Goal: Task Accomplishment & Management: Complete application form

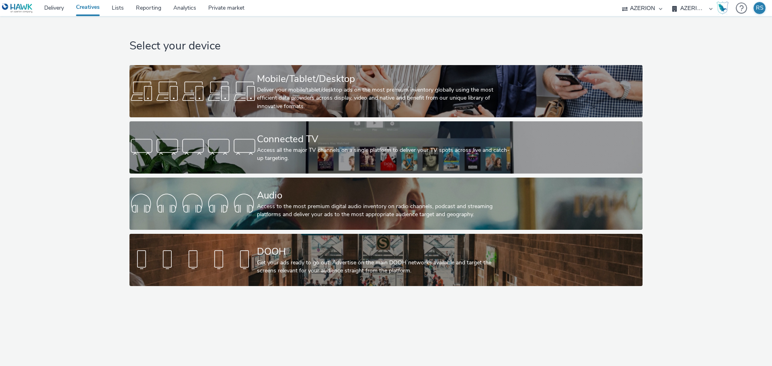
select select "c87e815b-22a1-47c7-876e-bd3135ce1a1d"
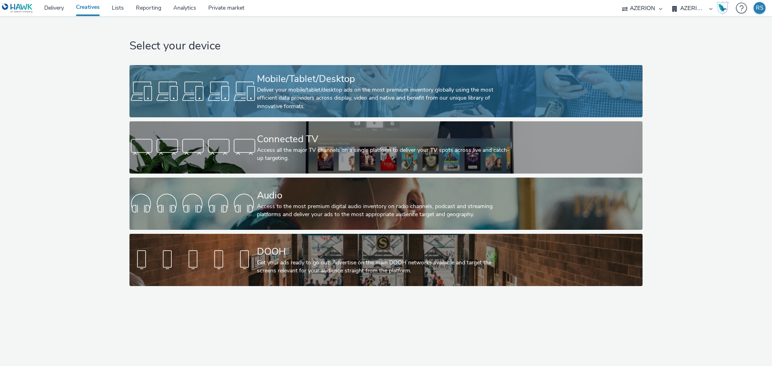
click at [343, 103] on div "Deliver your mobile/tablet/desktop ads on the most premium inventory globally u…" at bounding box center [384, 98] width 255 height 25
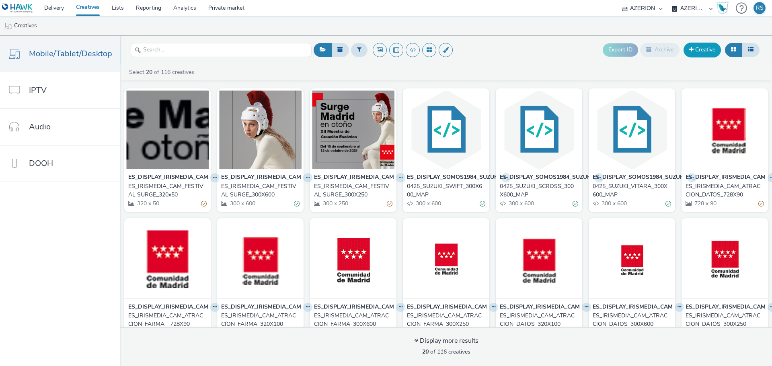
click at [686, 51] on link "Creative" at bounding box center [702, 50] width 37 height 14
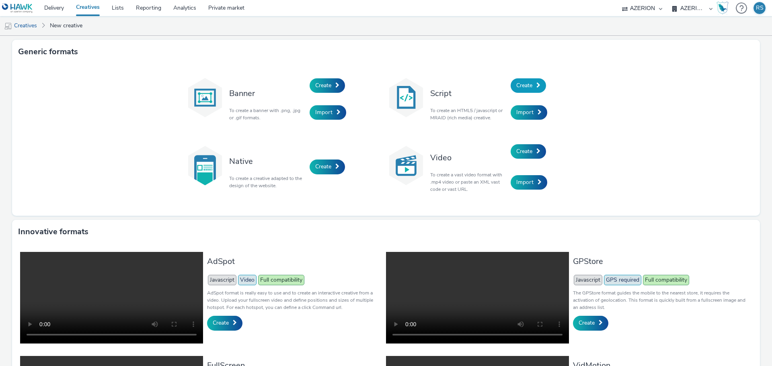
click at [525, 85] on span "Create" at bounding box center [524, 86] width 16 height 8
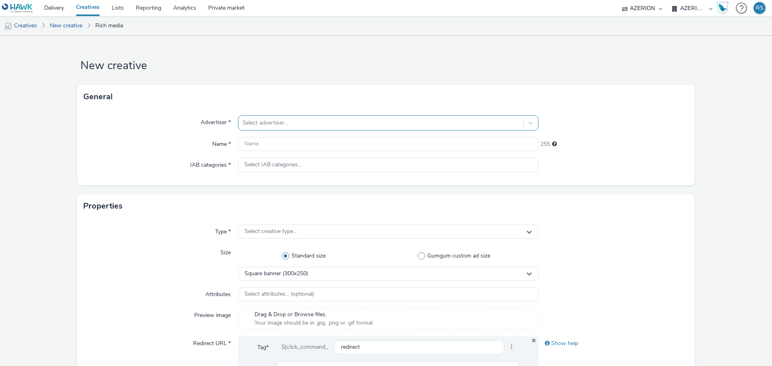
click at [269, 117] on div "Select advertiser..." at bounding box center [380, 123] width 285 height 13
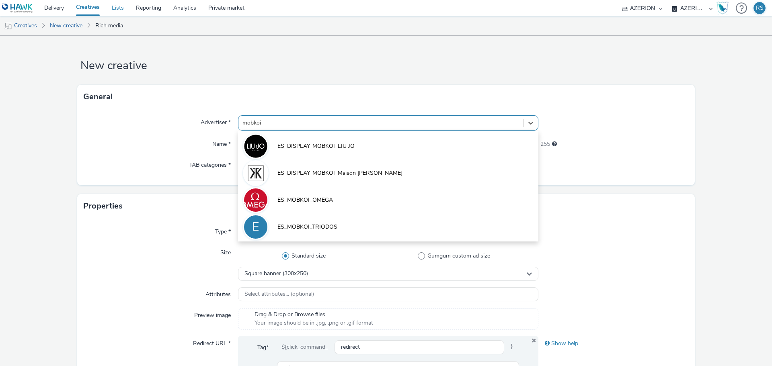
type input "mobkoi"
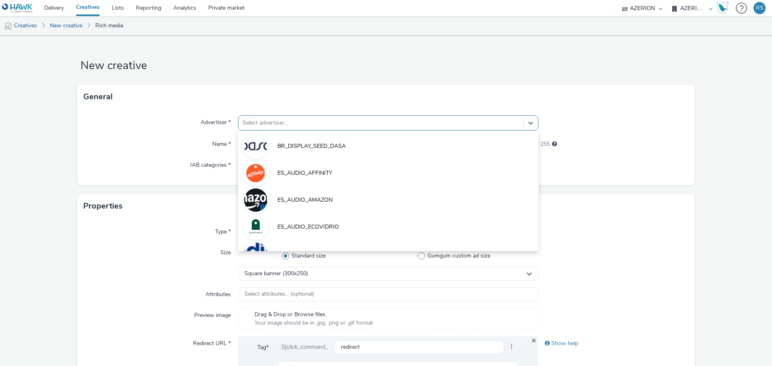
click at [306, 128] on div at bounding box center [380, 123] width 277 height 10
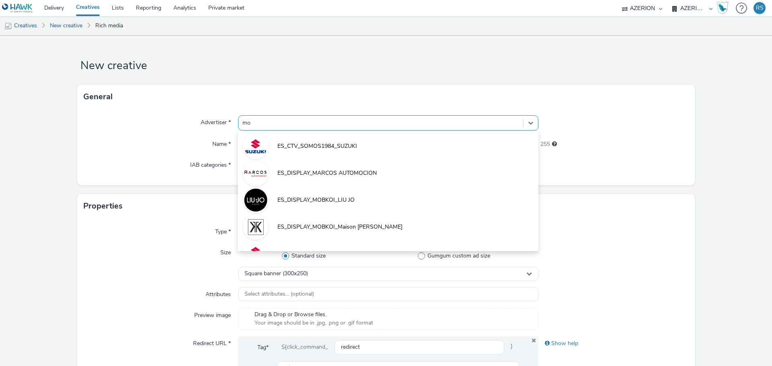
type input "m"
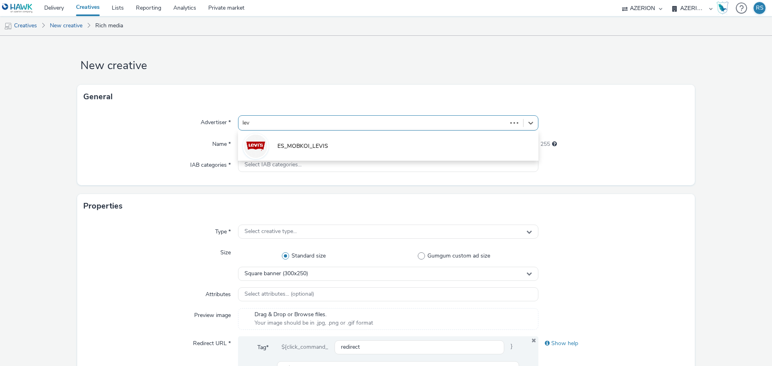
type input "levi"
click at [329, 137] on li "ES_MOBKOI_LEVIS" at bounding box center [388, 145] width 300 height 27
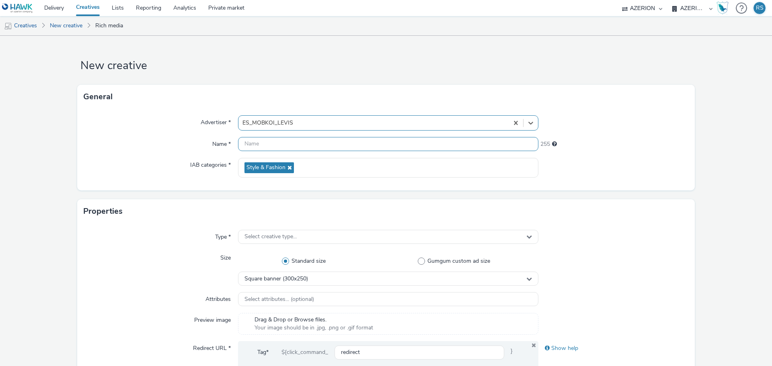
click at [325, 144] on input "text" at bounding box center [388, 144] width 300 height 14
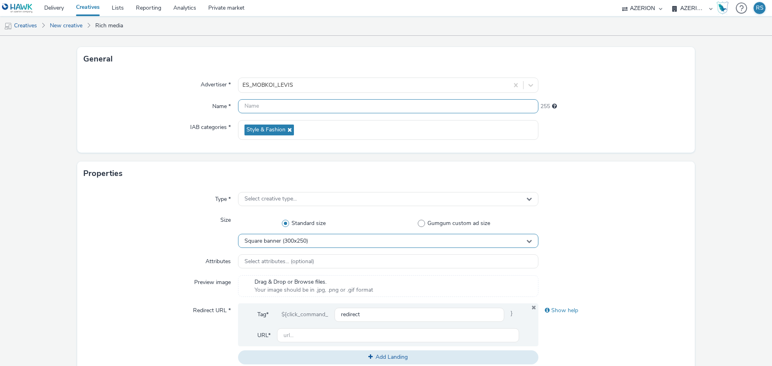
scroll to position [121, 0]
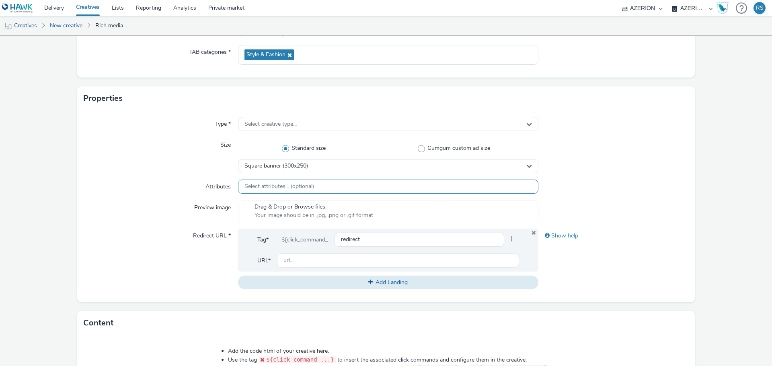
click at [302, 183] on span "Select attributes... (optional)" at bounding box center [279, 186] width 70 height 7
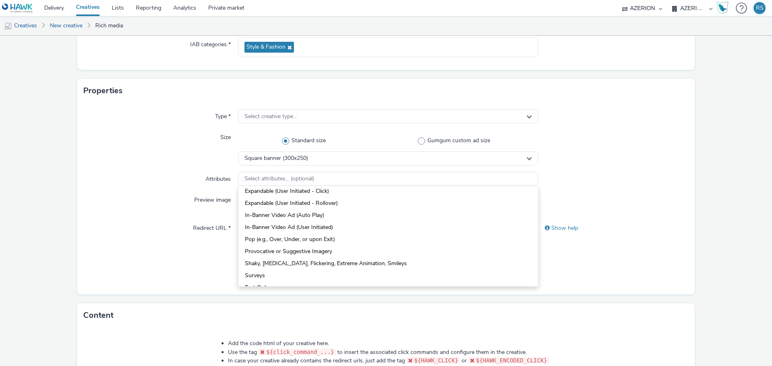
scroll to position [51, 0]
click at [579, 132] on div at bounding box center [613, 147] width 150 height 35
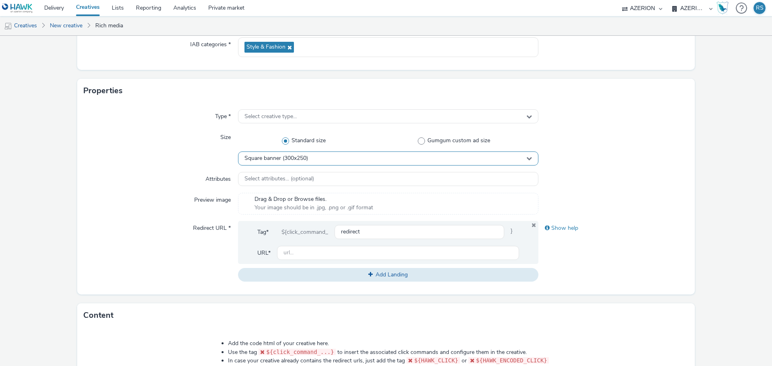
click at [526, 157] on icon at bounding box center [529, 159] width 6 height 6
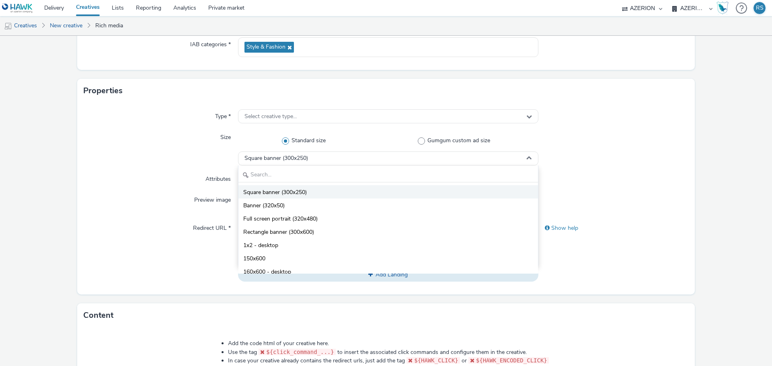
click at [307, 192] on li "Square banner (300x250)" at bounding box center [388, 191] width 300 height 13
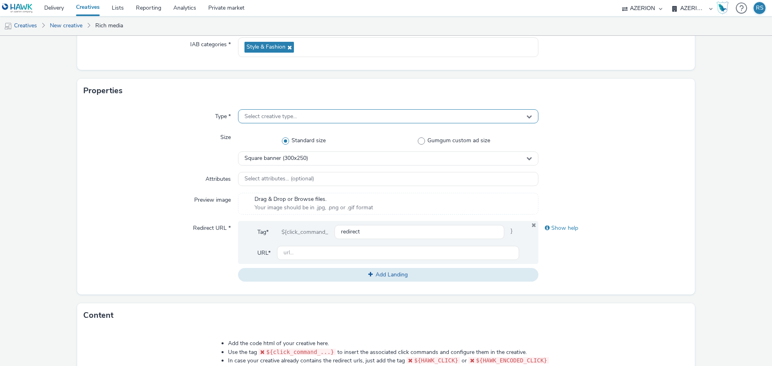
click at [307, 113] on div "Select creative type..." at bounding box center [388, 116] width 300 height 14
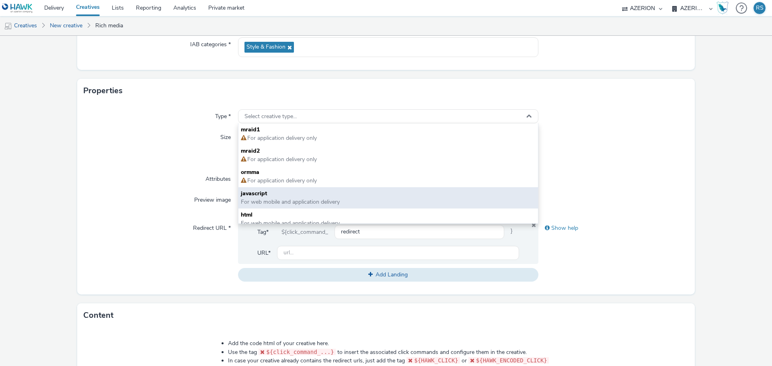
click at [277, 195] on span "javascript" at bounding box center [388, 194] width 295 height 8
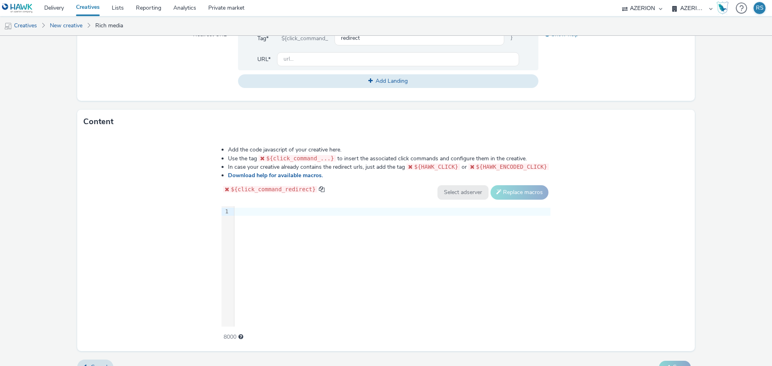
scroll to position [329, 0]
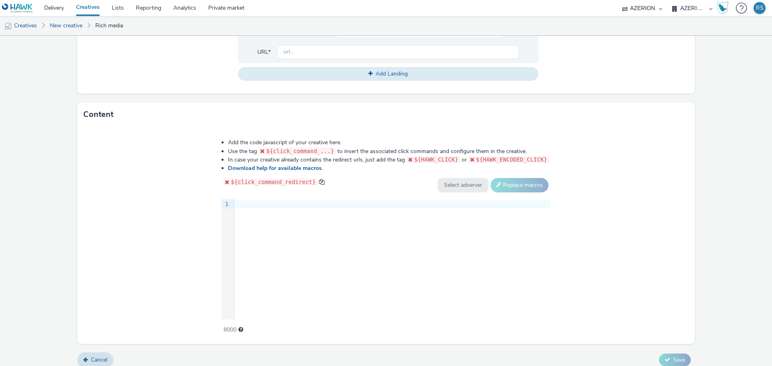
click at [329, 218] on div "9 1 ›" at bounding box center [386, 259] width 329 height 121
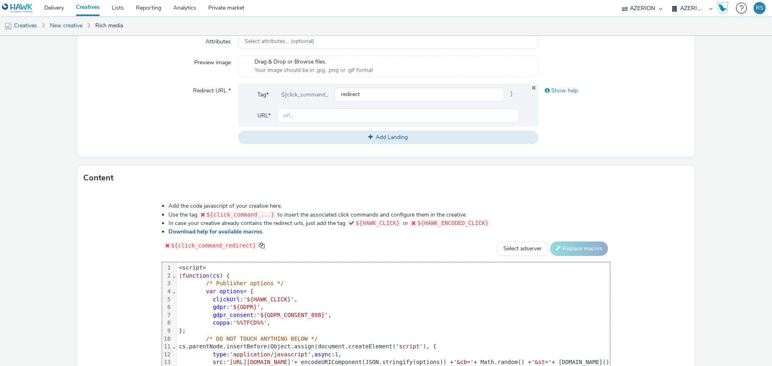
scroll to position [175, 0]
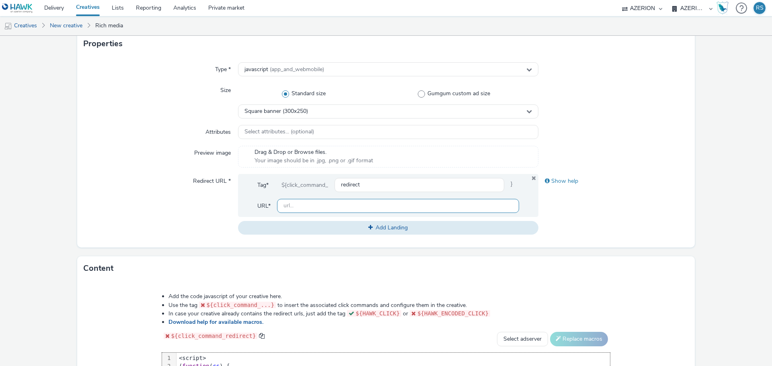
click at [330, 205] on input "text" at bounding box center [398, 206] width 242 height 14
paste input "https://[DOMAIN_NAME]/ES/es_ES/novedades/c/levi_clothing_women_new_arrivals?utm…"
type input "https://[DOMAIN_NAME]/ES/es_ES/novedades/c/levi_clothing_women_new_arrivals?utm…"
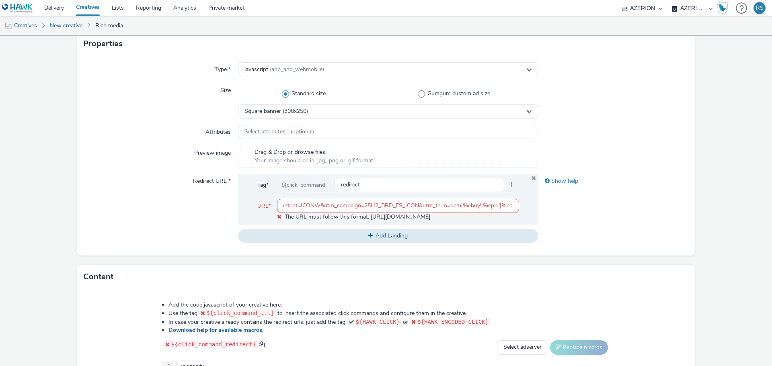
scroll to position [0, 0]
click at [560, 209] on div "Show help" at bounding box center [613, 208] width 150 height 69
click at [348, 208] on input "https://[DOMAIN_NAME]/ES/es_ES/novedades/c/levi_clothing_women_new_arrivals?utm…" at bounding box center [398, 206] width 242 height 14
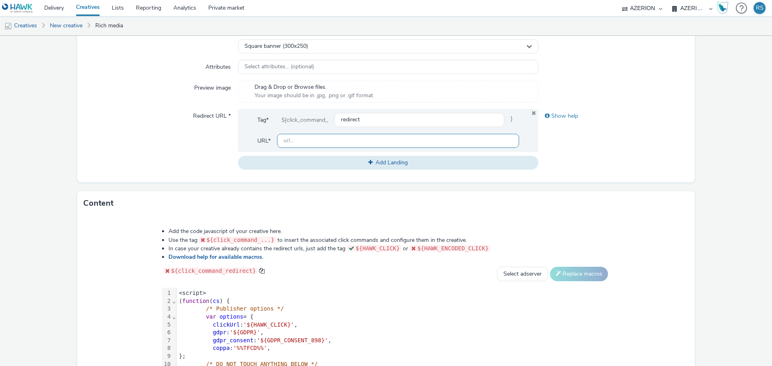
scroll to position [256, 0]
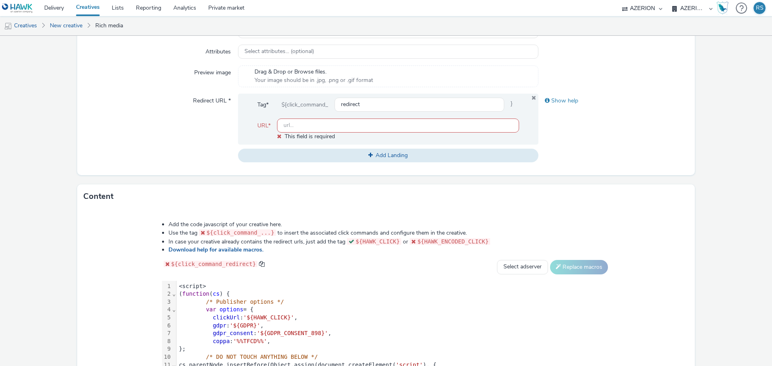
click at [642, 126] on div "Show help" at bounding box center [613, 128] width 150 height 69
click at [370, 129] on input "text" at bounding box center [398, 126] width 242 height 14
click at [531, 97] on icon at bounding box center [534, 97] width 6 height 5
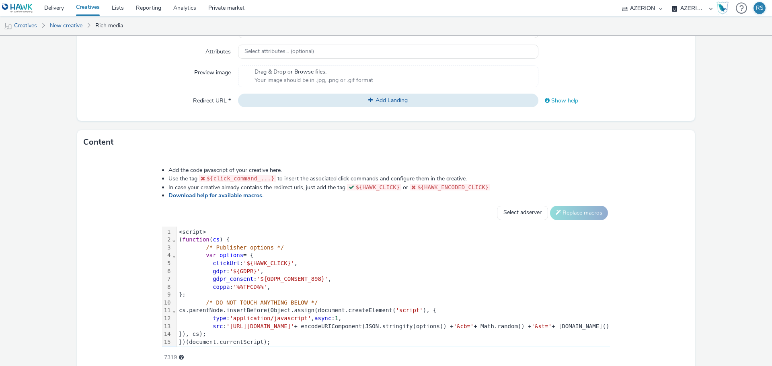
click at [605, 99] on div "Show help" at bounding box center [613, 101] width 150 height 14
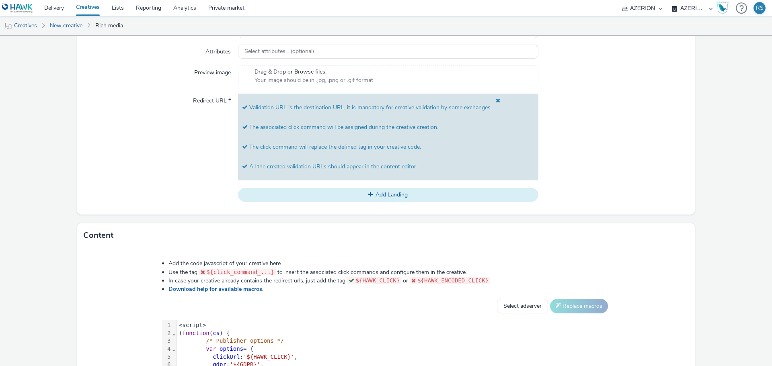
click at [493, 101] on span at bounding box center [496, 108] width 8 height 20
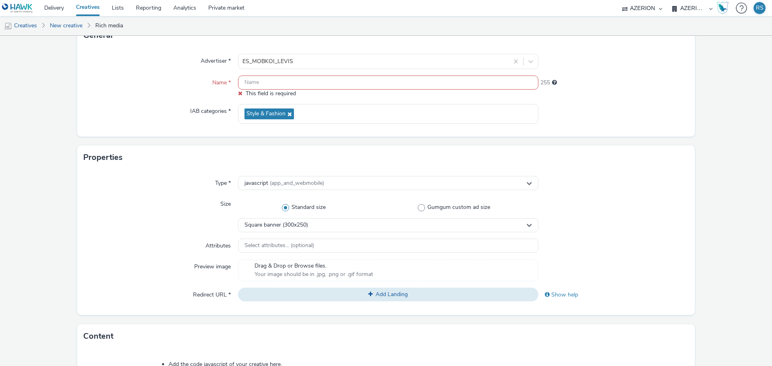
scroll to position [55, 0]
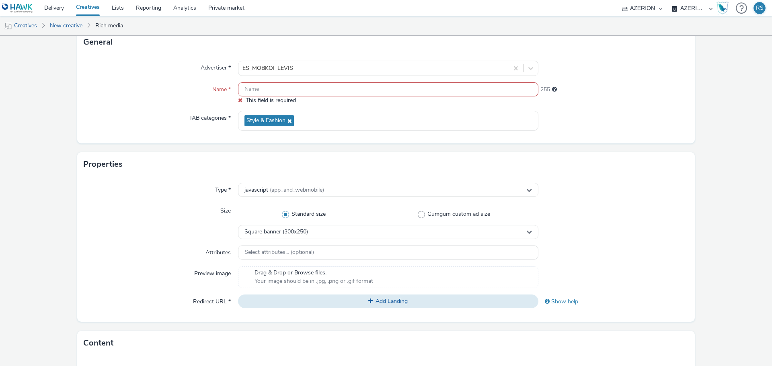
click at [275, 92] on input "text" at bounding box center [388, 89] width 300 height 14
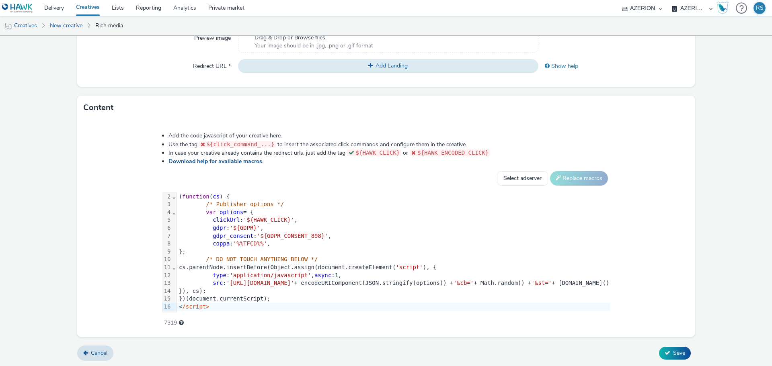
scroll to position [15, 0]
type input "ES - MOBKOI - LEVIS 0925"
click at [665, 353] on icon at bounding box center [668, 353] width 6 height 6
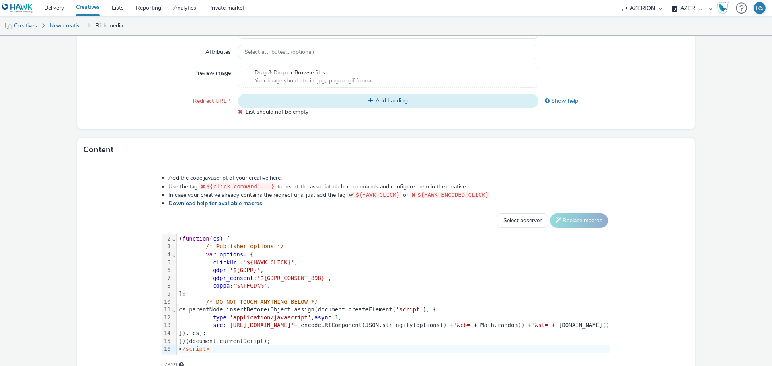
scroll to position [202, 0]
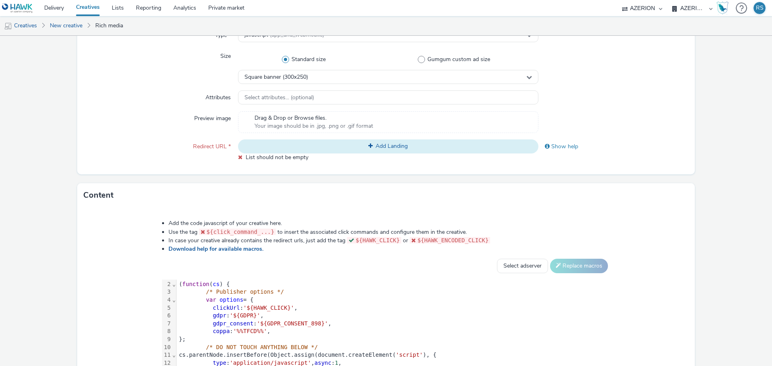
click at [327, 144] on button "Add Landing" at bounding box center [388, 147] width 300 height 14
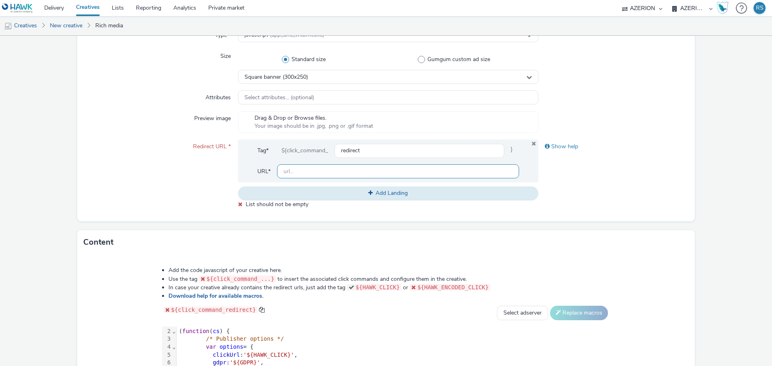
click at [325, 172] on input "text" at bounding box center [398, 171] width 242 height 14
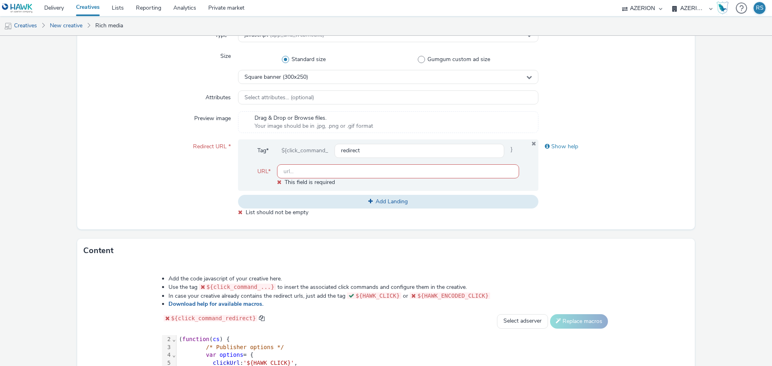
click at [326, 173] on input "text" at bounding box center [398, 171] width 242 height 14
paste input "https://[DOMAIN_NAME]/ES/es_ES/novedades/c/levi_clothing_women_new_arrivals?utm…"
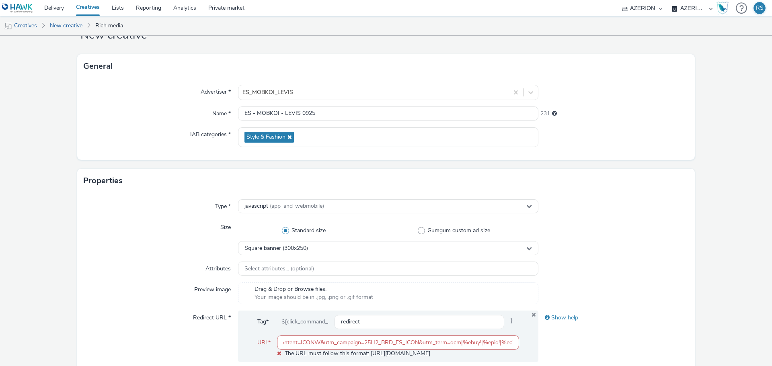
scroll to position [0, 0]
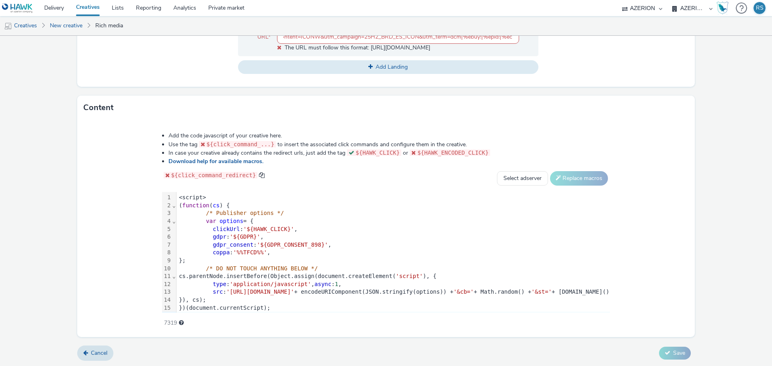
drag, startPoint x: 337, startPoint y: 41, endPoint x: 515, endPoint y: 359, distance: 364.2
click at [520, 366] on html "Delivery Creatives Lists Reporting Analytics Private market AZERION Bodeboca AZ…" at bounding box center [386, 183] width 772 height 366
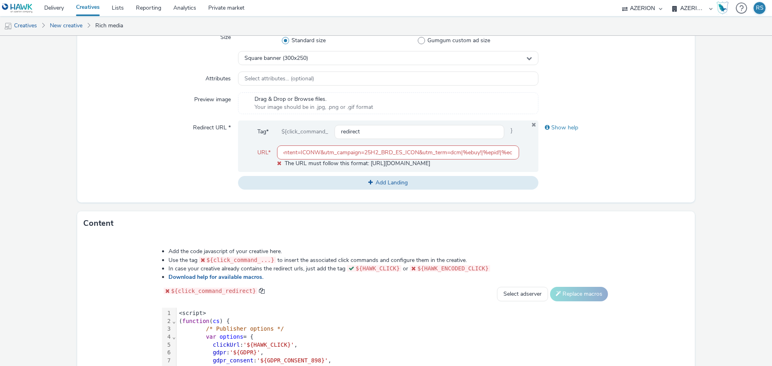
scroll to position [216, 0]
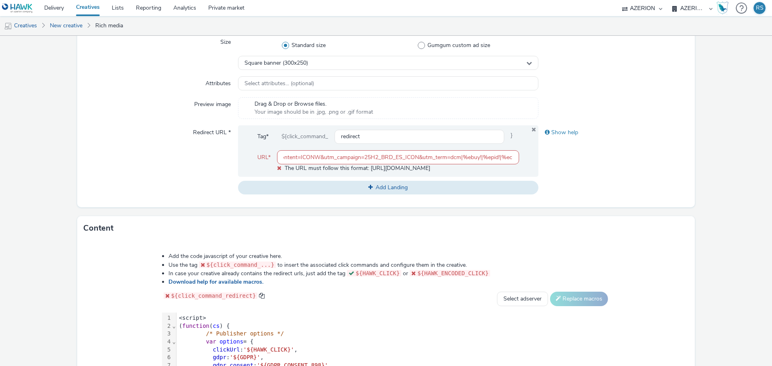
click at [360, 158] on input "https://[DOMAIN_NAME]/ES/es_ES/novedades/c/levi_clothing_women_new_arrivals?utm…" at bounding box center [398, 157] width 242 height 14
drag, startPoint x: 482, startPoint y: 156, endPoint x: 654, endPoint y: 144, distance: 172.5
click at [654, 144] on div "Redirect URL * Tag* ${click_command_ redirect } URL* https://www.levi.com/ES/es…" at bounding box center [386, 159] width 605 height 69
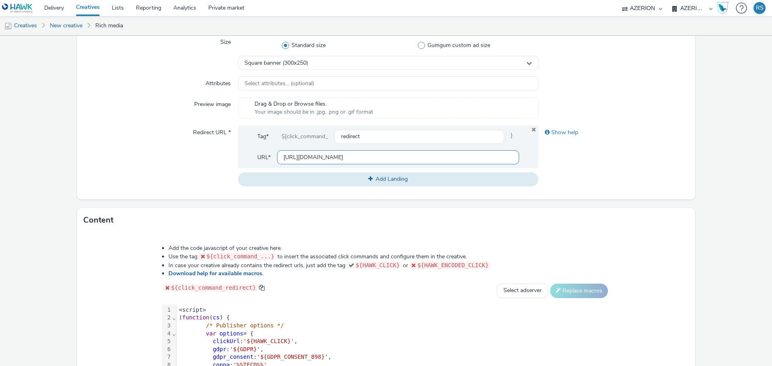
type input "https://www.levi.com/ES/es_ES/novedades/c/levi_clothing_women_new_arrivals"
click at [667, 152] on div "Show help" at bounding box center [613, 155] width 150 height 61
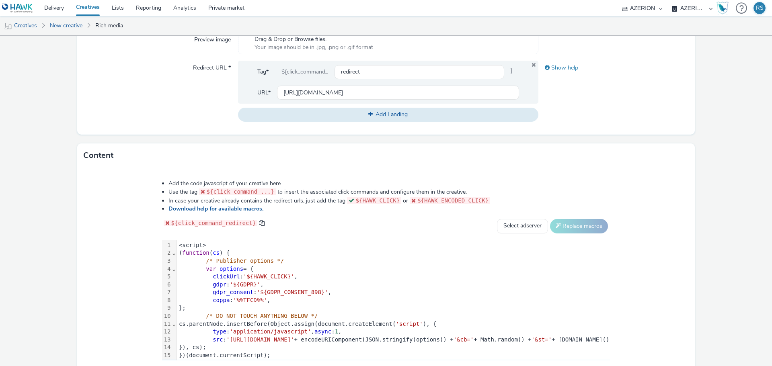
scroll to position [329, 0]
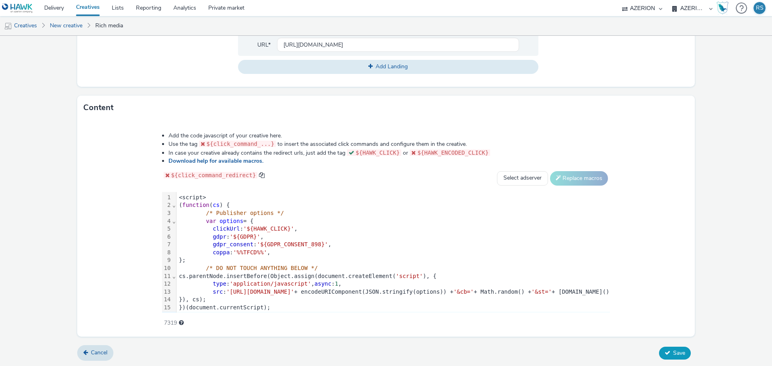
click at [673, 351] on span "Save" at bounding box center [679, 353] width 12 height 8
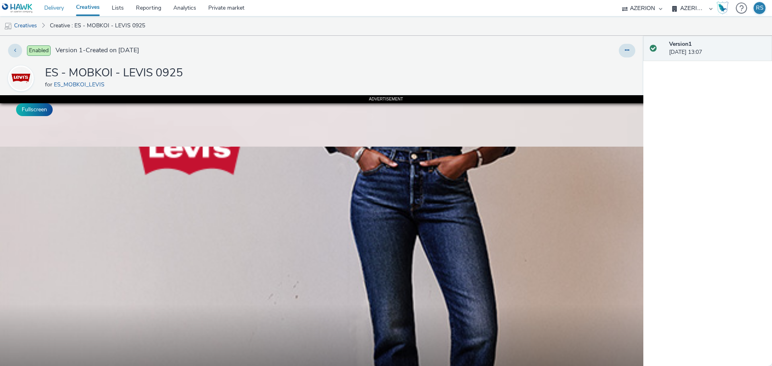
click at [51, 11] on link "Delivery" at bounding box center [54, 8] width 32 height 16
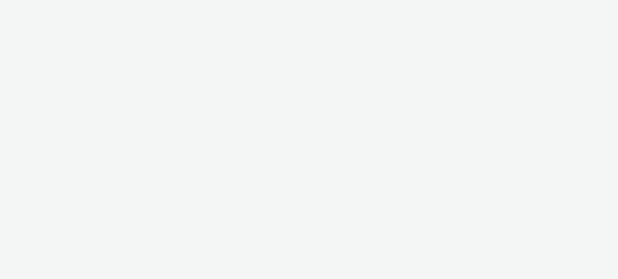
select select "c87e815b-22a1-47c7-876e-bd3135ce1a1d"
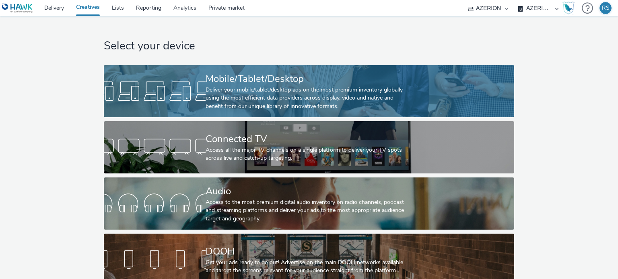
click at [259, 74] on div "Mobile/Tablet/Desktop" at bounding box center [306, 79] width 203 height 14
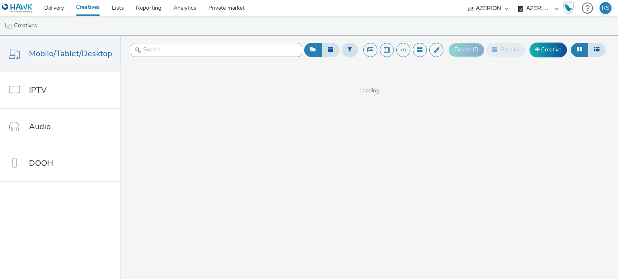
click at [216, 53] on input "text" at bounding box center [216, 50] width 171 height 14
type input "mobkoi"
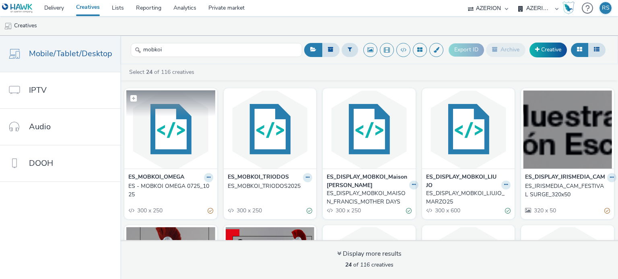
click at [162, 149] on img at bounding box center [170, 129] width 89 height 78
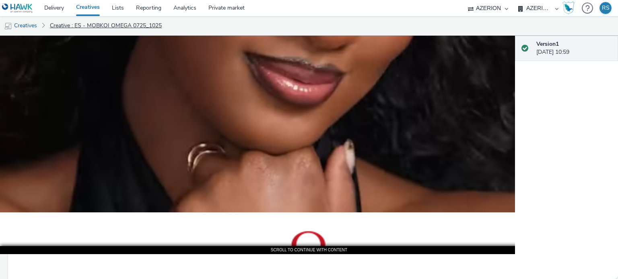
click at [117, 24] on link "Creative : ES - MOBKOI OMEGA 0725_1025" at bounding box center [106, 25] width 120 height 19
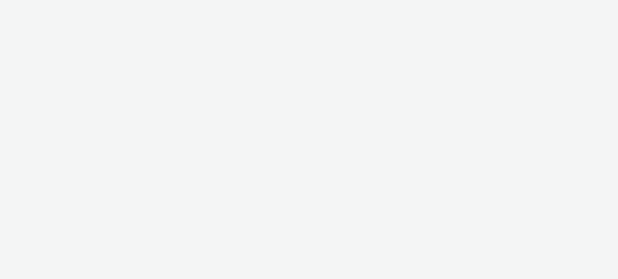
select select "c87e815b-22a1-47c7-876e-bd3135ce1a1d"
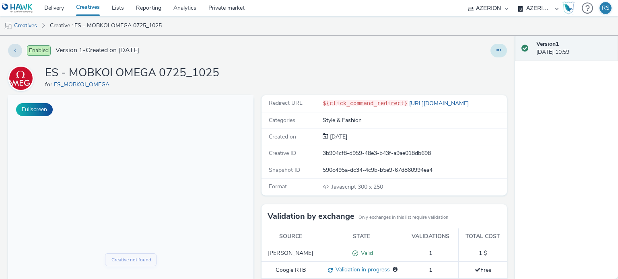
click at [496, 48] on icon at bounding box center [498, 50] width 4 height 6
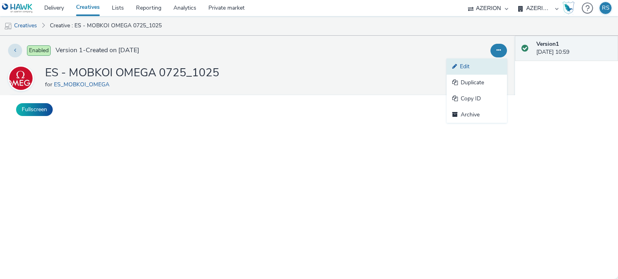
click at [472, 64] on link "Edit" at bounding box center [476, 67] width 60 height 16
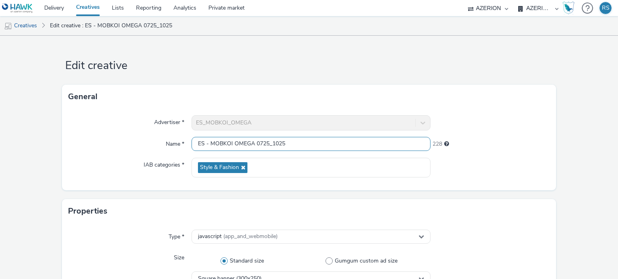
drag, startPoint x: 318, startPoint y: 144, endPoint x: 117, endPoint y: 142, distance: 201.9
click at [117, 142] on div "Name * ES - MOBKOI OMEGA 0725_1025 228" at bounding box center [308, 144] width 481 height 14
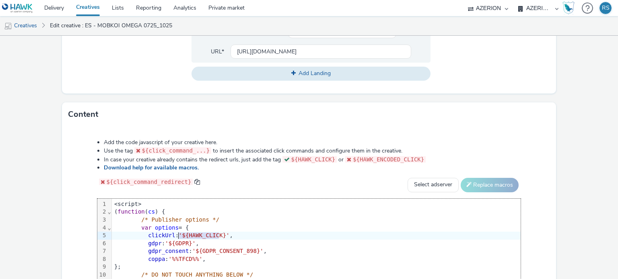
drag, startPoint x: 218, startPoint y: 232, endPoint x: 178, endPoint y: 229, distance: 40.3
click at [178, 232] on div "clickUrl : '${HAWK_CLICK}' ," at bounding box center [414, 236] width 604 height 8
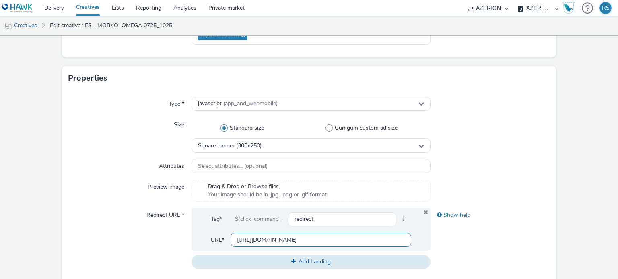
scroll to position [0, 632]
drag, startPoint x: 360, startPoint y: 242, endPoint x: 555, endPoint y: 241, distance: 195.0
click at [555, 241] on form "Edit creative General Advertiser * ES_MOBKOI_OMEGA Name * ES - MOBKOI OMEGA 072…" at bounding box center [309, 233] width 618 height 660
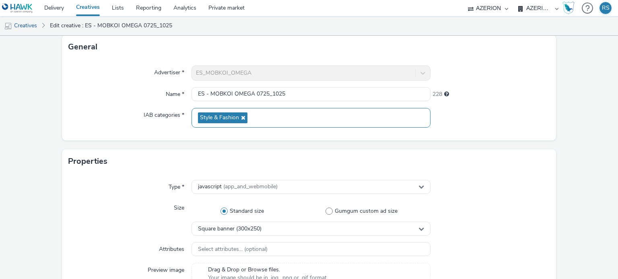
scroll to position [40, 0]
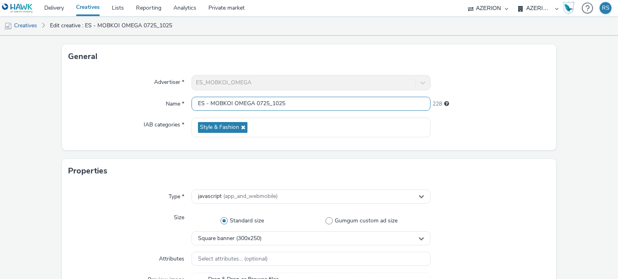
click at [298, 103] on input "ES - MOBKOI OMEGA 0725_1025" at bounding box center [310, 104] width 238 height 14
paste input "https://[DOMAIN_NAME]/ES/es_ES/novedades/c/levi_clothing_women_new_arrivals?utm…"
type input "https://[DOMAIN_NAME]/ES/es_ES/novedades/c/levi_clothing_women_new_arrivals?utm…"
click at [274, 107] on input "https://[DOMAIN_NAME]/ES/es_ES/novedades/c/levi_clothing_women_new_arrivals?utm…" at bounding box center [310, 104] width 238 height 14
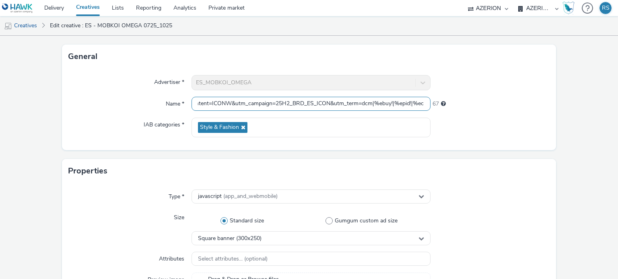
click at [345, 105] on input "https://[DOMAIN_NAME]/ES/es_ES/novedades/c/levi_clothing_women_new_arrivals?utm…" at bounding box center [310, 104] width 238 height 14
